Goal: Navigation & Orientation: Find specific page/section

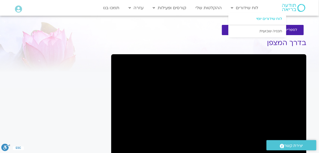
click at [262, 18] on link "לוח שידורים יומי" at bounding box center [258, 19] width 58 height 12
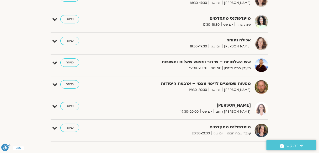
scroll to position [399, 0]
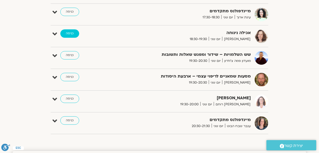
click at [70, 33] on link "כניסה" at bounding box center [69, 33] width 19 height 8
